Goal: Task Accomplishment & Management: Complete application form

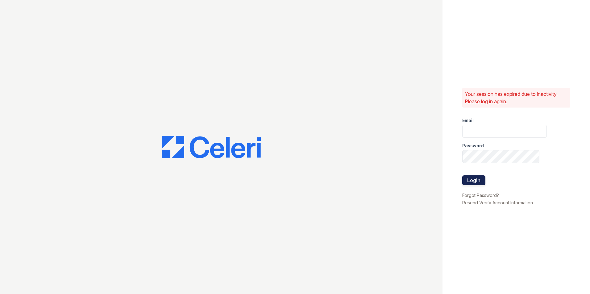
type input "sierrawalk.am@cafmanagement.com"
click at [465, 180] on button "Login" at bounding box center [473, 181] width 23 height 10
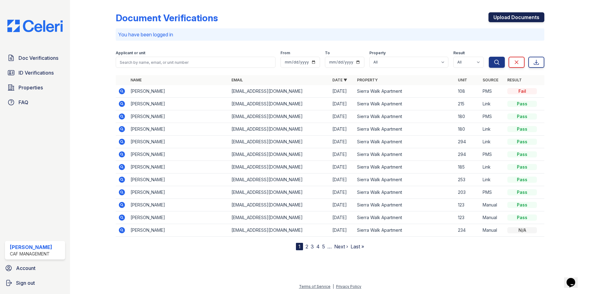
click at [516, 18] on link "Upload Documents" at bounding box center [516, 17] width 56 height 10
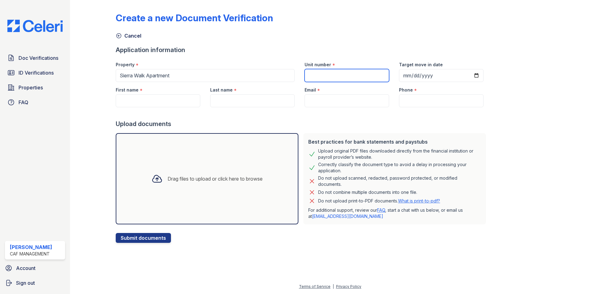
click at [321, 72] on input "Unit number" at bounding box center [346, 75] width 85 height 13
type input "143"
click at [470, 76] on input "Target move in date" at bounding box center [441, 75] width 85 height 13
type input "2025-10-04"
click at [185, 105] on input "First name" at bounding box center [158, 100] width 85 height 13
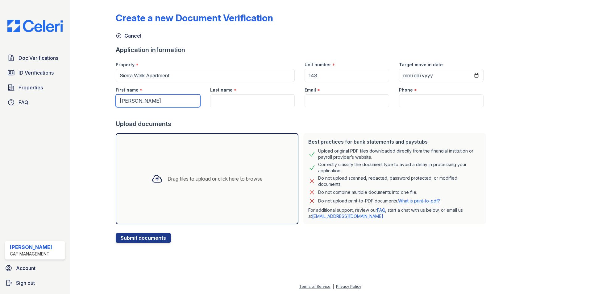
type input "[PERSON_NAME]"
click at [227, 97] on input "Last name" at bounding box center [252, 100] width 85 height 13
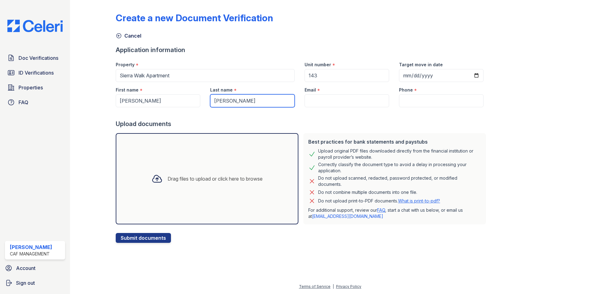
type input "[PERSON_NAME]"
click at [347, 103] on input "Email" at bounding box center [346, 100] width 85 height 13
paste input "[EMAIL_ADDRESS][DOMAIN_NAME]"
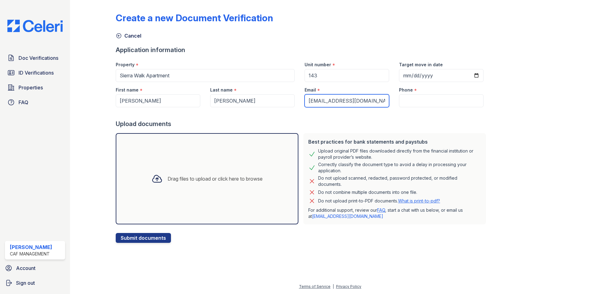
type input "[EMAIL_ADDRESS][DOMAIN_NAME]"
click at [413, 99] on input "Phone" at bounding box center [441, 100] width 85 height 13
paste input "602-649-7524"
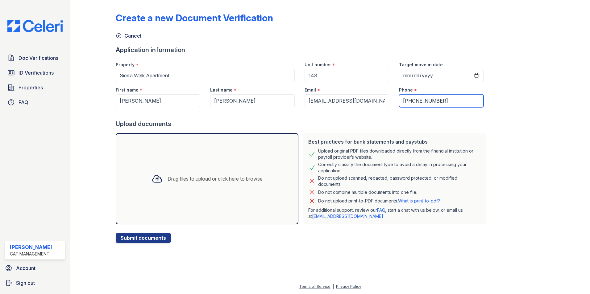
type input "602-649-7524"
click at [152, 238] on button "Submit documents" at bounding box center [143, 238] width 55 height 10
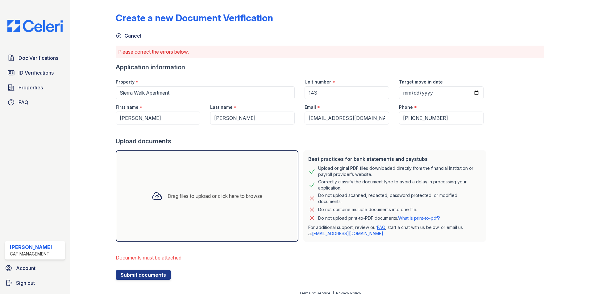
click at [180, 220] on div "Drag files to upload or click here to browse" at bounding box center [207, 196] width 183 height 91
click at [155, 174] on div "Drag files to upload or click here to browse" at bounding box center [207, 196] width 183 height 91
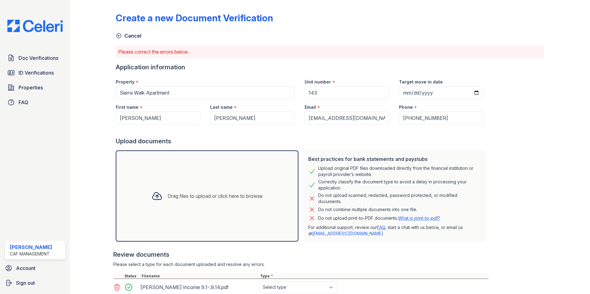
click at [182, 197] on div "Drag files to upload or click here to browse" at bounding box center [215, 195] width 95 height 7
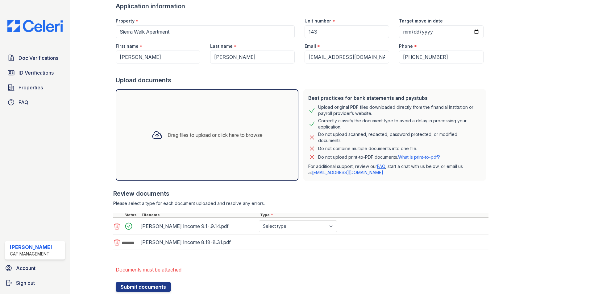
scroll to position [62, 0]
click at [165, 120] on div "Drag files to upload or click here to browse" at bounding box center [207, 134] width 183 height 91
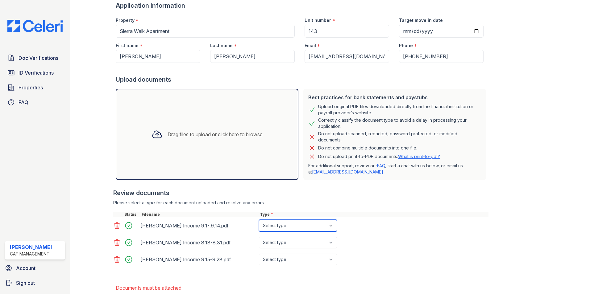
click at [321, 229] on select "Select type Paystub Bank Statement Offer Letter Tax Documents Benefit Award Let…" at bounding box center [298, 226] width 78 height 12
select select "paystub"
click at [259, 220] on select "Select type Paystub Bank Statement Offer Letter Tax Documents Benefit Award Let…" at bounding box center [298, 226] width 78 height 12
click at [314, 236] on div "Alain Romero Income 8.18-8.31.pdf Select type Paystub Bank Statement Offer Lett…" at bounding box center [300, 242] width 375 height 17
click at [309, 244] on select "Select type Paystub Bank Statement Offer Letter Tax Documents Benefit Award Let…" at bounding box center [298, 243] width 78 height 12
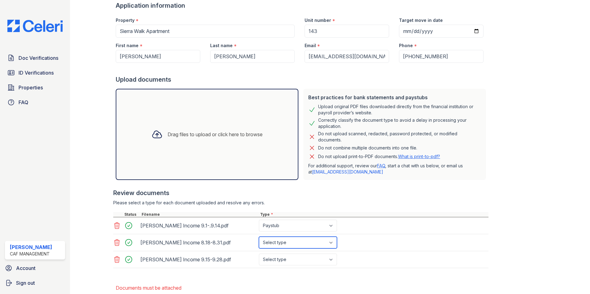
select select "paystub"
click at [259, 237] on select "Select type Paystub Bank Statement Offer Letter Tax Documents Benefit Award Let…" at bounding box center [298, 243] width 78 height 12
click at [291, 255] on select "Select type Paystub Bank Statement Offer Letter Tax Documents Benefit Award Let…" at bounding box center [298, 260] width 78 height 12
select select "paystub"
click at [259, 254] on select "Select type Paystub Bank Statement Offer Letter Tax Documents Benefit Award Let…" at bounding box center [298, 260] width 78 height 12
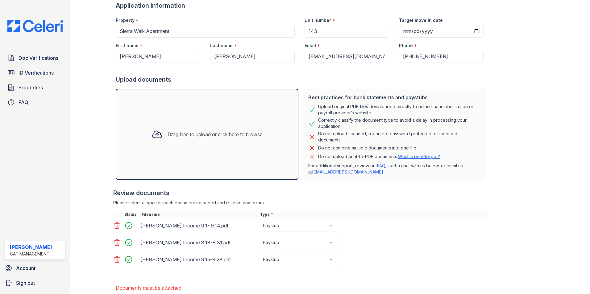
click at [431, 205] on div "Please select a type for each document uploaded and resolve any errors." at bounding box center [300, 203] width 375 height 6
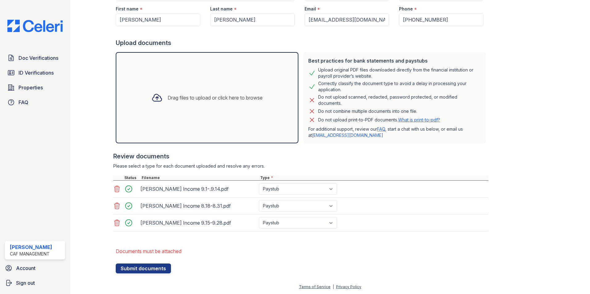
scroll to position [99, 0]
click at [157, 266] on button "Submit documents" at bounding box center [143, 268] width 55 height 10
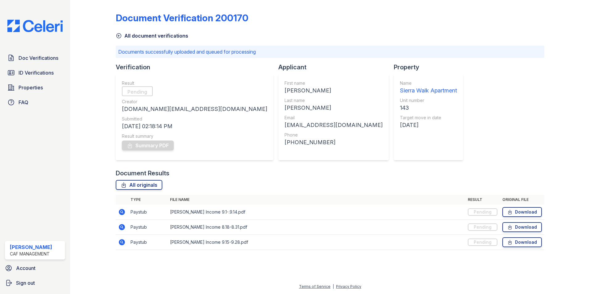
click at [453, 114] on div "Document Verification 200170 All document verifications Documents successfully …" at bounding box center [330, 129] width 428 height 254
click at [431, 158] on div "Document Verification 200170 All document verifications Documents successfully …" at bounding box center [330, 129] width 428 height 254
click at [43, 63] on link "Doc Verifications" at bounding box center [35, 58] width 60 height 12
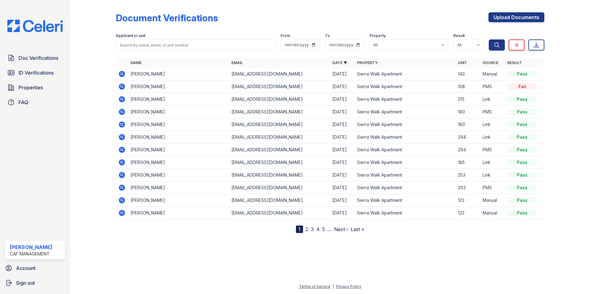
click at [122, 73] on icon at bounding box center [122, 74] width 2 height 2
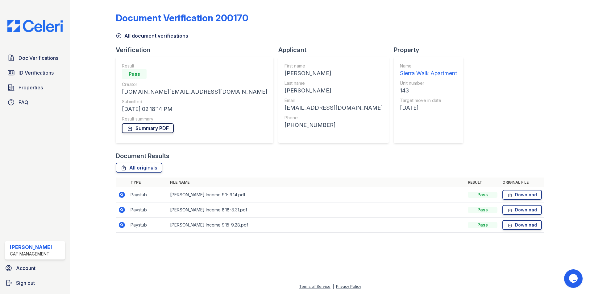
click at [162, 128] on link "Summary PDF" at bounding box center [148, 128] width 52 height 10
click at [527, 193] on link "Download" at bounding box center [521, 195] width 39 height 10
click at [137, 127] on link "Summary PDF" at bounding box center [148, 128] width 52 height 10
click at [574, 130] on div at bounding box center [562, 120] width 36 height 237
